Goal: Information Seeking & Learning: Compare options

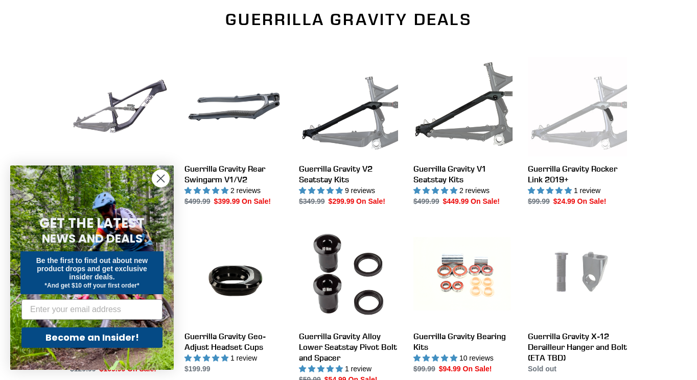
click at [159, 176] on circle "Close dialog" at bounding box center [160, 178] width 17 height 17
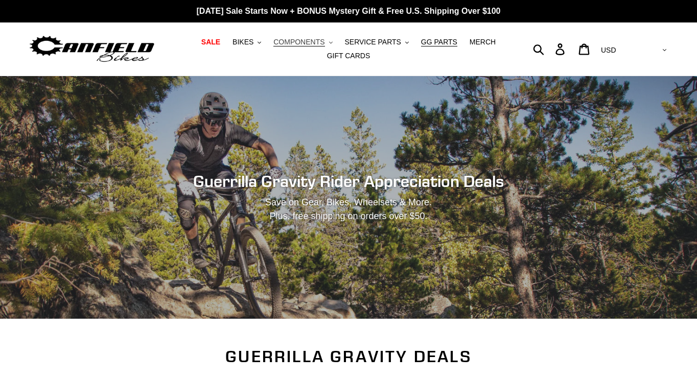
click at [294, 44] on span "COMPONENTS" at bounding box center [298, 42] width 51 height 9
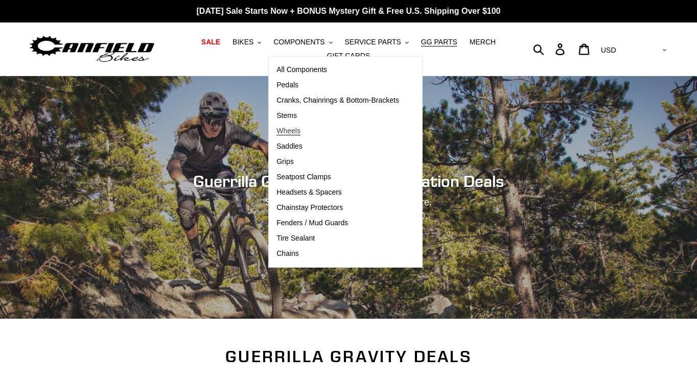
click at [294, 127] on span "Wheels" at bounding box center [288, 131] width 24 height 9
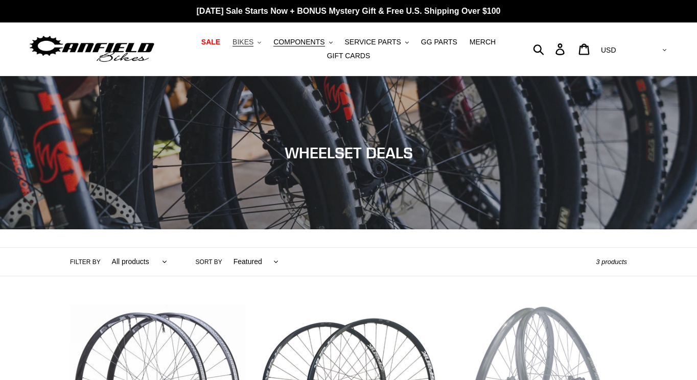
click at [253, 41] on span "BIKES" at bounding box center [243, 42] width 21 height 9
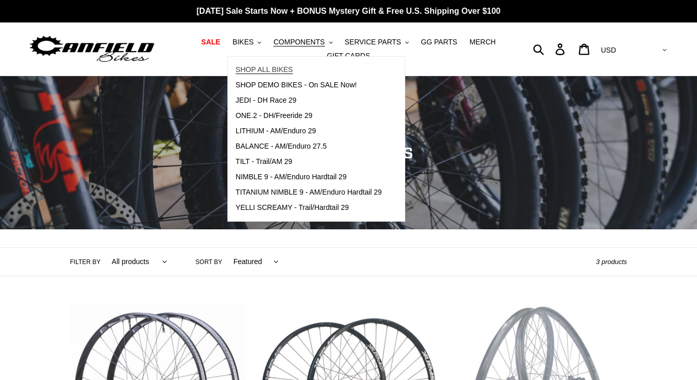
click at [257, 65] on span "SHOP ALL BIKES" at bounding box center [264, 69] width 57 height 9
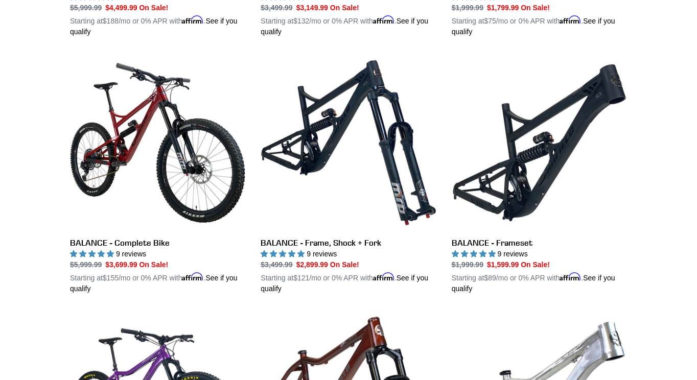
scroll to position [453, 0]
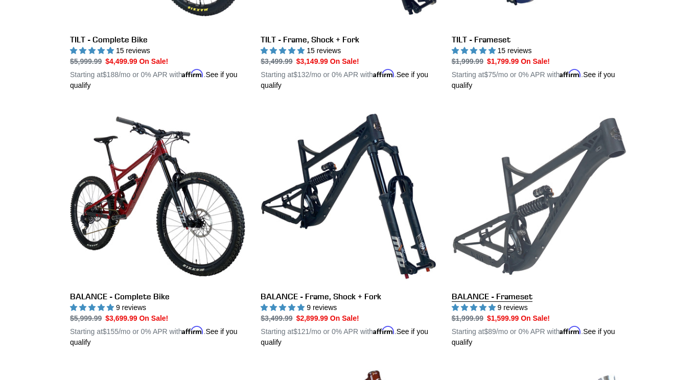
click at [521, 209] on link "BALANCE - Frameset" at bounding box center [539, 228] width 175 height 239
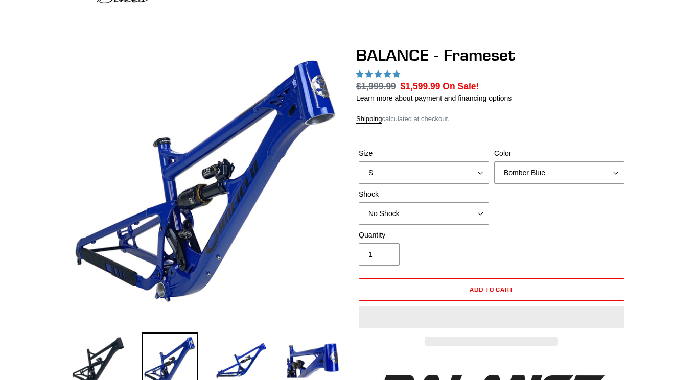
scroll to position [304, 0]
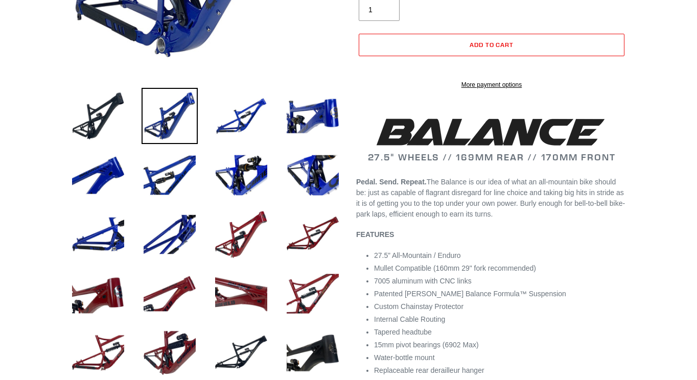
select select "highest-rating"
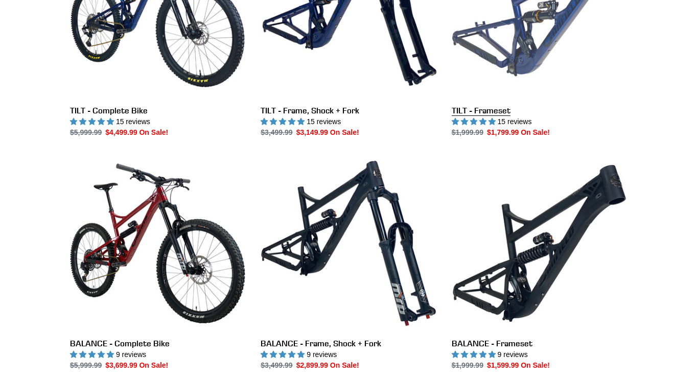
scroll to position [268, 0]
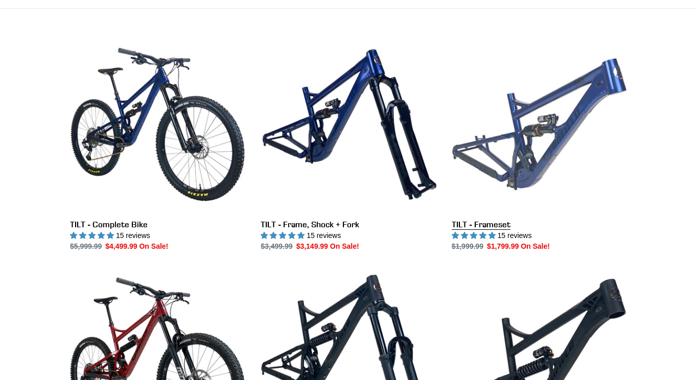
click at [511, 126] on link "TILT - Frameset" at bounding box center [539, 144] width 175 height 215
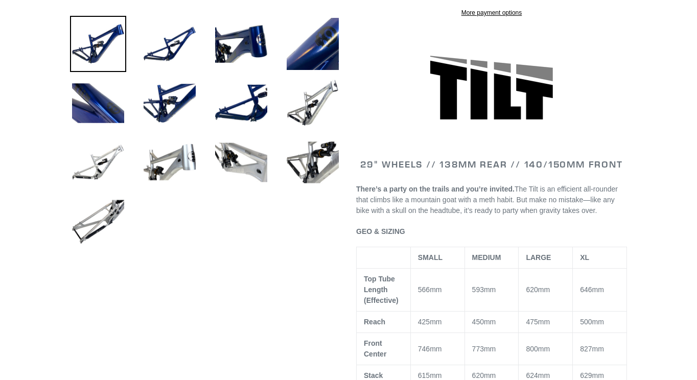
select select "highest-rating"
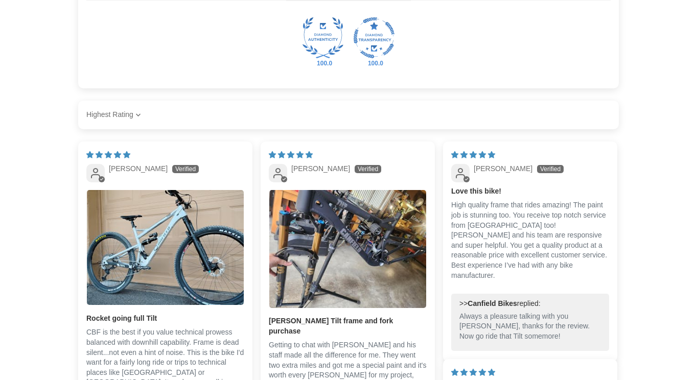
scroll to position [1809, 0]
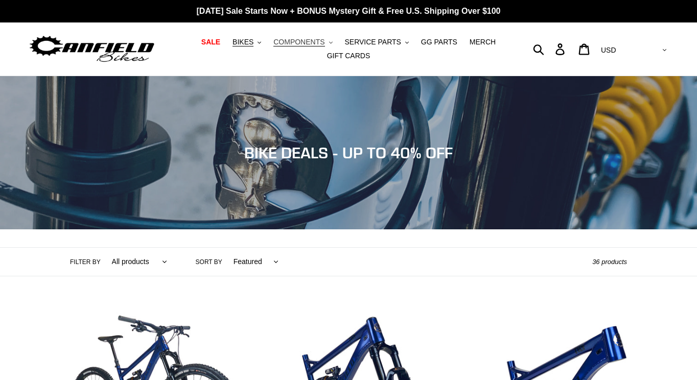
click at [321, 44] on span "COMPONENTS" at bounding box center [298, 42] width 51 height 9
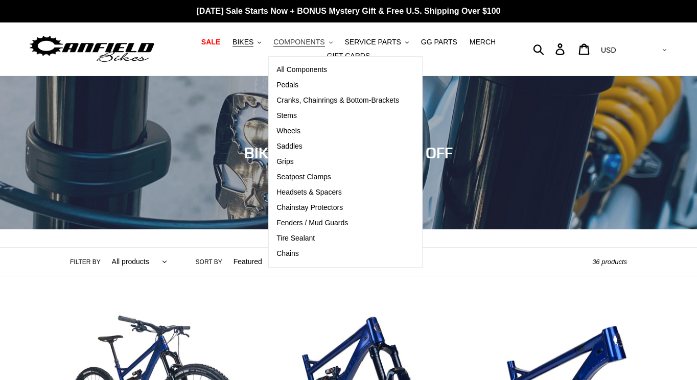
click at [321, 44] on span "COMPONENTS" at bounding box center [298, 42] width 51 height 9
